Goal: Task Accomplishment & Management: Manage account settings

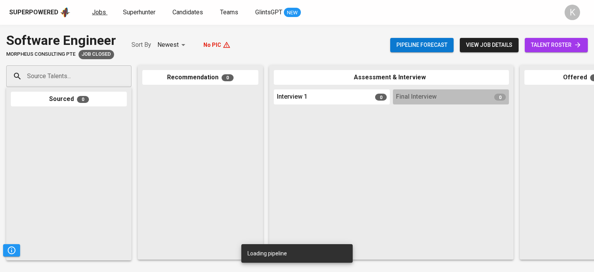
click at [101, 14] on span "Jobs" at bounding box center [99, 12] width 14 height 7
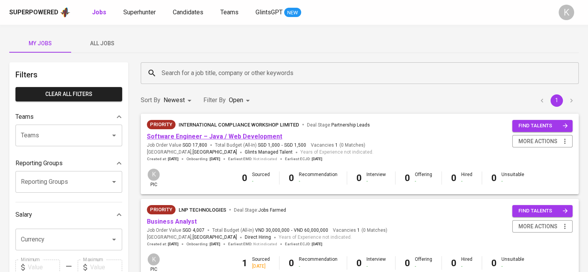
click at [206, 137] on link "Software Engineer – Java / Web Development" at bounding box center [214, 136] width 135 height 7
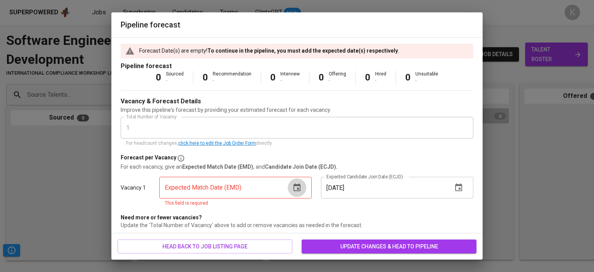
click at [294, 189] on icon "button" at bounding box center [296, 187] width 7 height 8
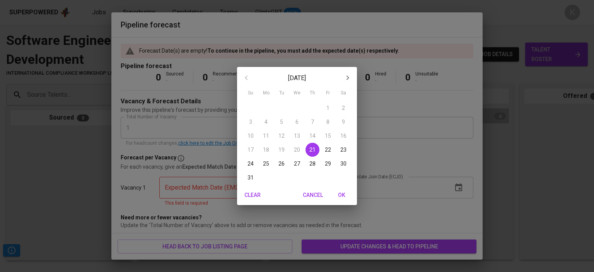
click at [348, 82] on icon "button" at bounding box center [347, 77] width 9 height 9
click at [269, 138] on span "15" at bounding box center [266, 136] width 14 height 8
type input "[DATE]"
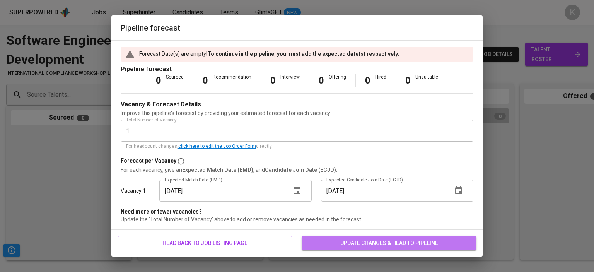
click at [405, 240] on span "update changes & head to pipeline" at bounding box center [389, 243] width 162 height 10
